Goal: Communication & Community: Answer question/provide support

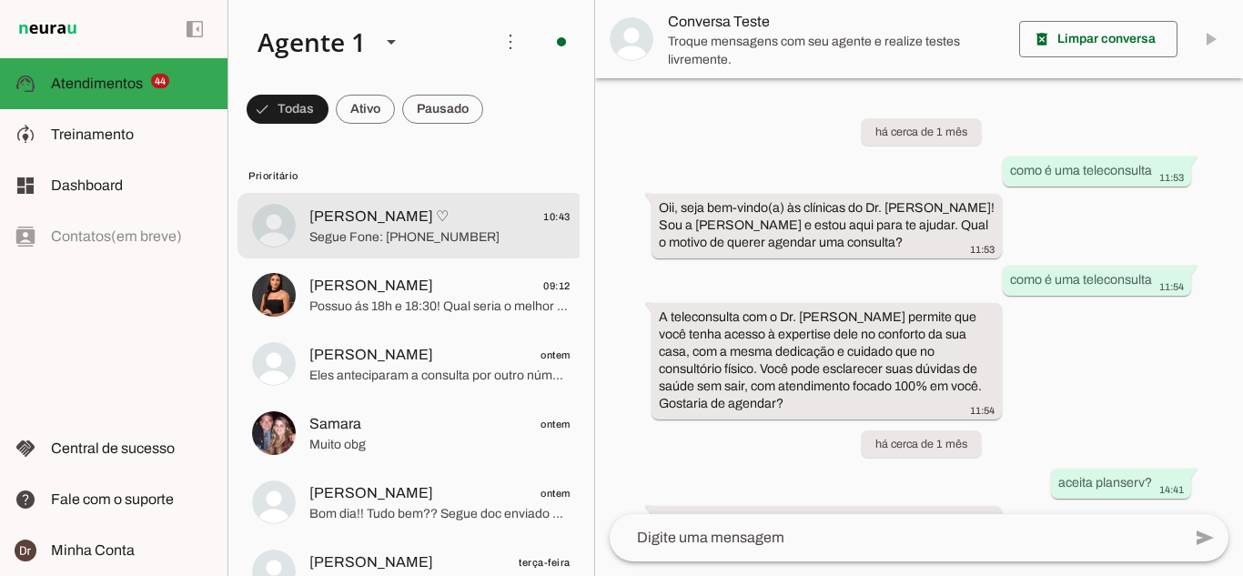
drag, startPoint x: 375, startPoint y: 230, endPoint x: 383, endPoint y: 301, distance: 71.4
click at [376, 230] on span "Segue Fone: [PHONE_NUMBER]" at bounding box center [439, 237] width 261 height 18
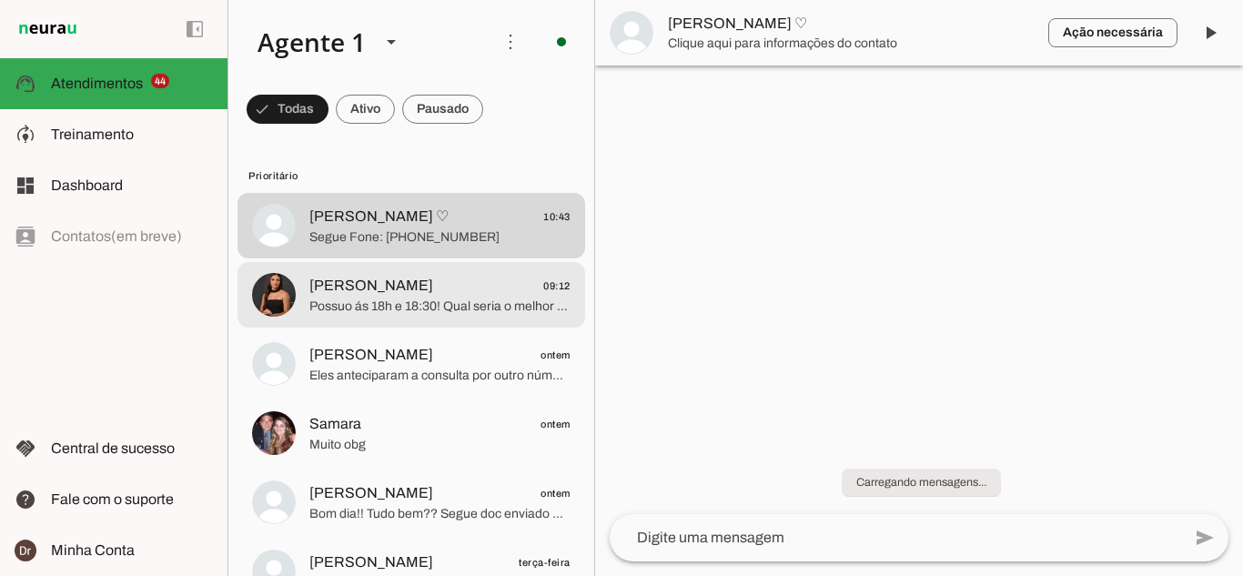
click at [384, 299] on span "Possuo ás 18h e 18:30! Qual seria o melhor horário para você?" at bounding box center [439, 306] width 261 height 18
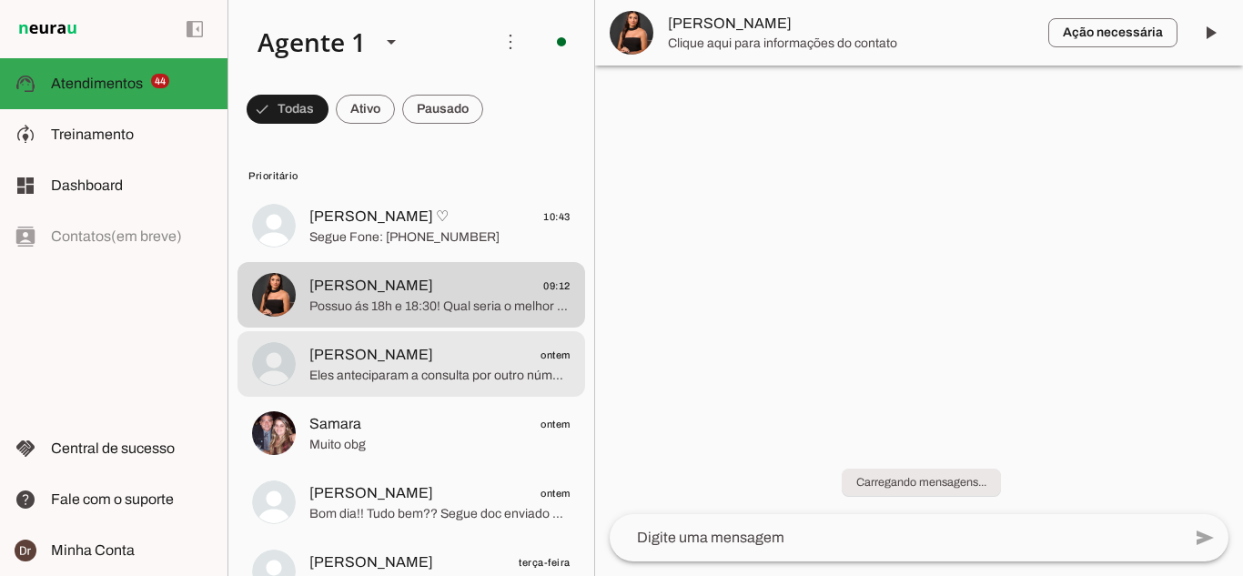
click at [383, 362] on span "[PERSON_NAME]" at bounding box center [371, 355] width 124 height 22
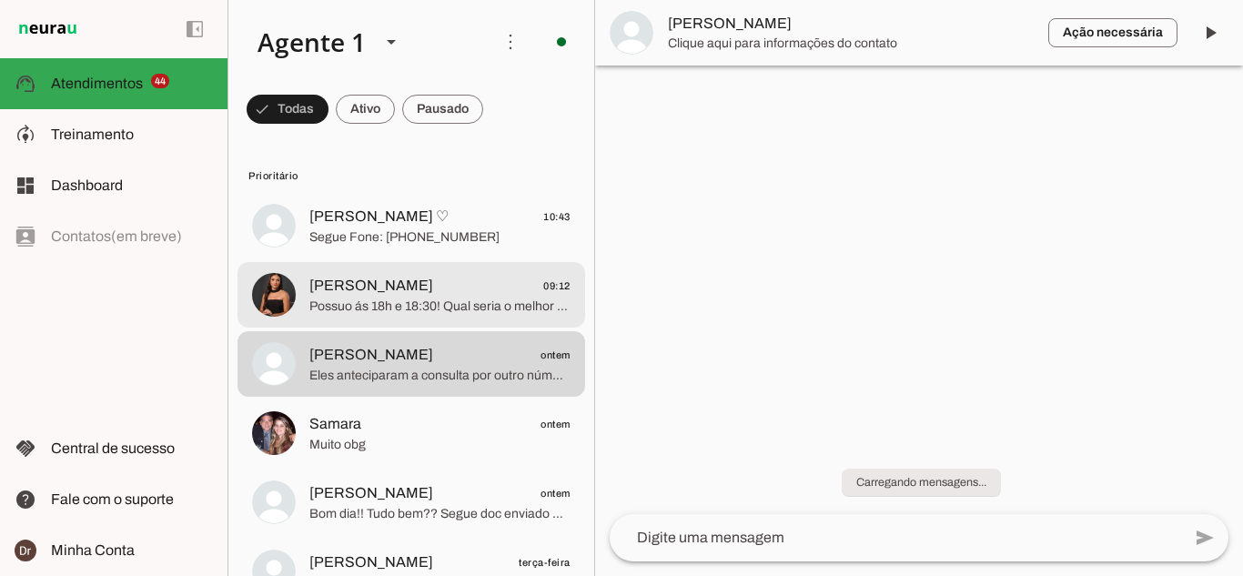
drag, startPoint x: 388, startPoint y: 294, endPoint x: 385, endPoint y: 216, distance: 78.3
click at [387, 294] on span "[PERSON_NAME] 09:12" at bounding box center [439, 286] width 261 height 23
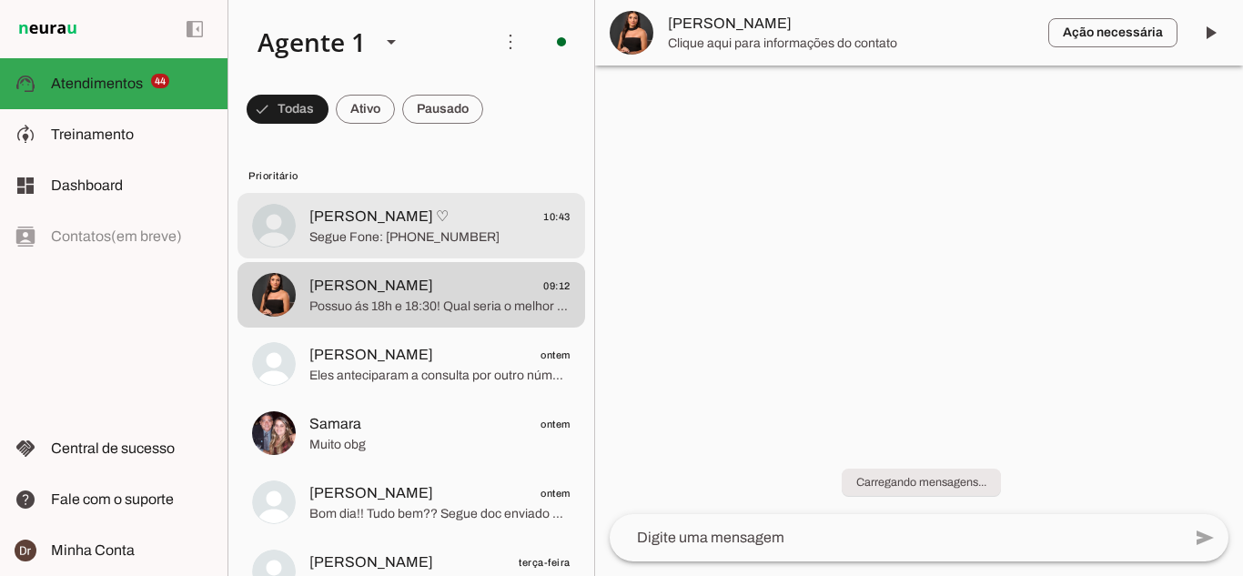
click at [385, 214] on span "[PERSON_NAME] ♡ 10:43" at bounding box center [439, 217] width 261 height 23
